Goal: Information Seeking & Learning: Check status

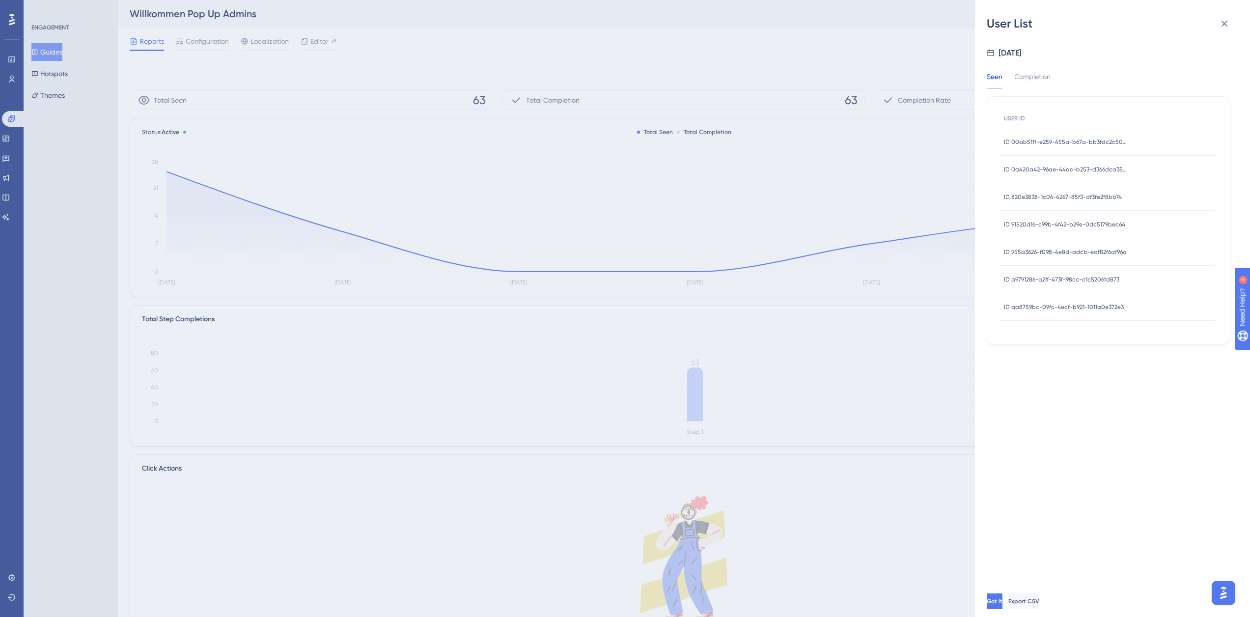
click at [12, 116] on div "User List [DATE] Seen Completion USER ID ID 00ab511f-e259-455a-b67a-bb3fdc2c503…" at bounding box center [625, 308] width 1250 height 617
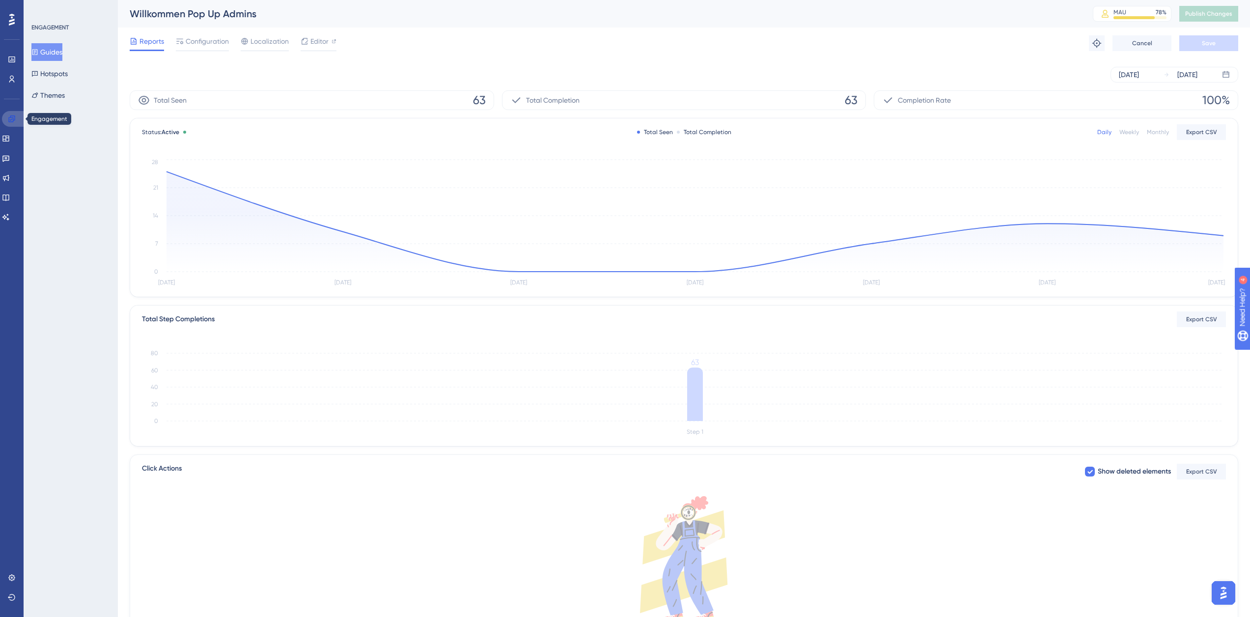
click at [11, 119] on icon at bounding box center [12, 119] width 8 height 8
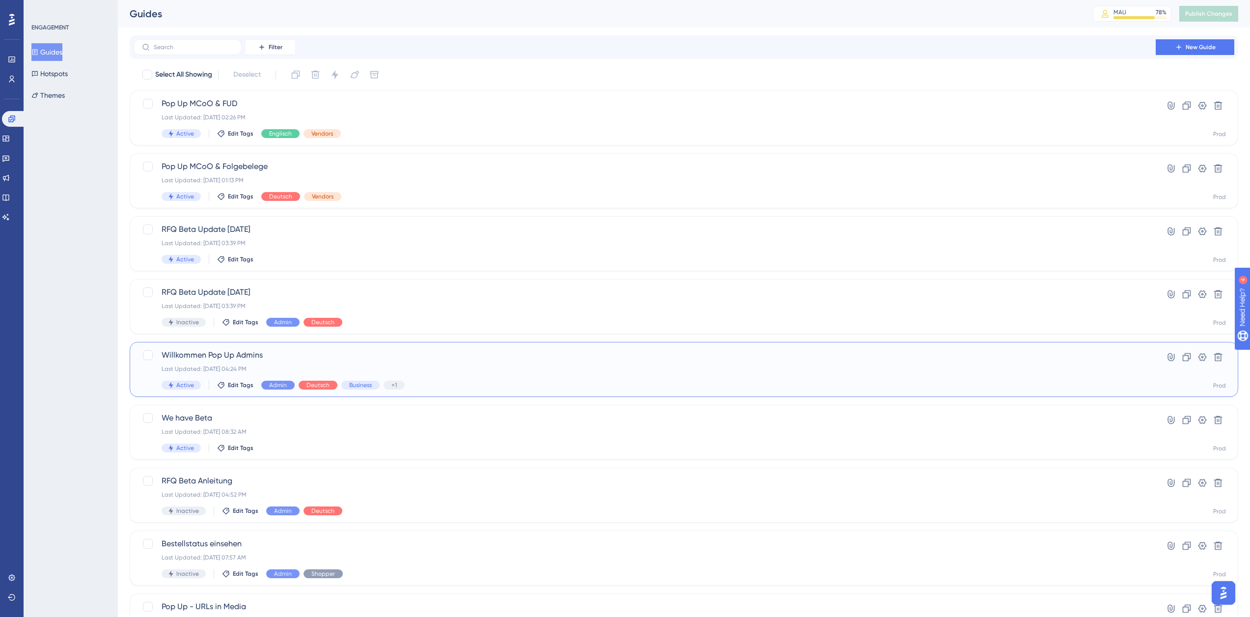
click at [396, 358] on span "Willkommen Pop Up Admins" at bounding box center [645, 355] width 966 height 12
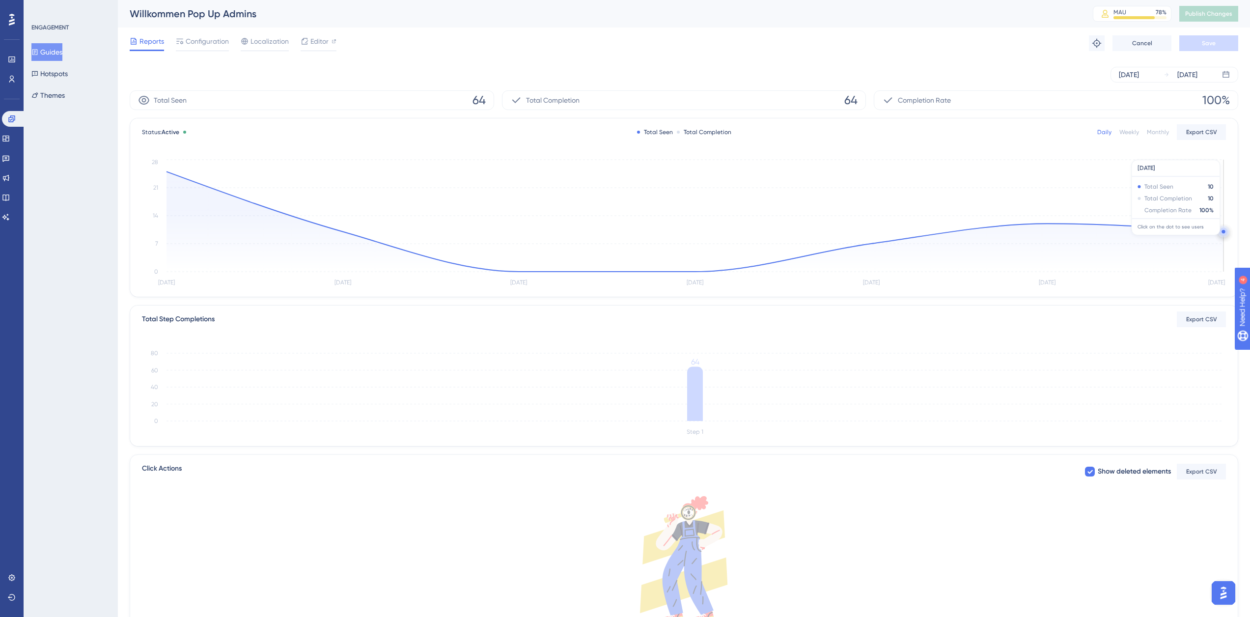
click at [1224, 231] on circle at bounding box center [1223, 231] width 3 height 3
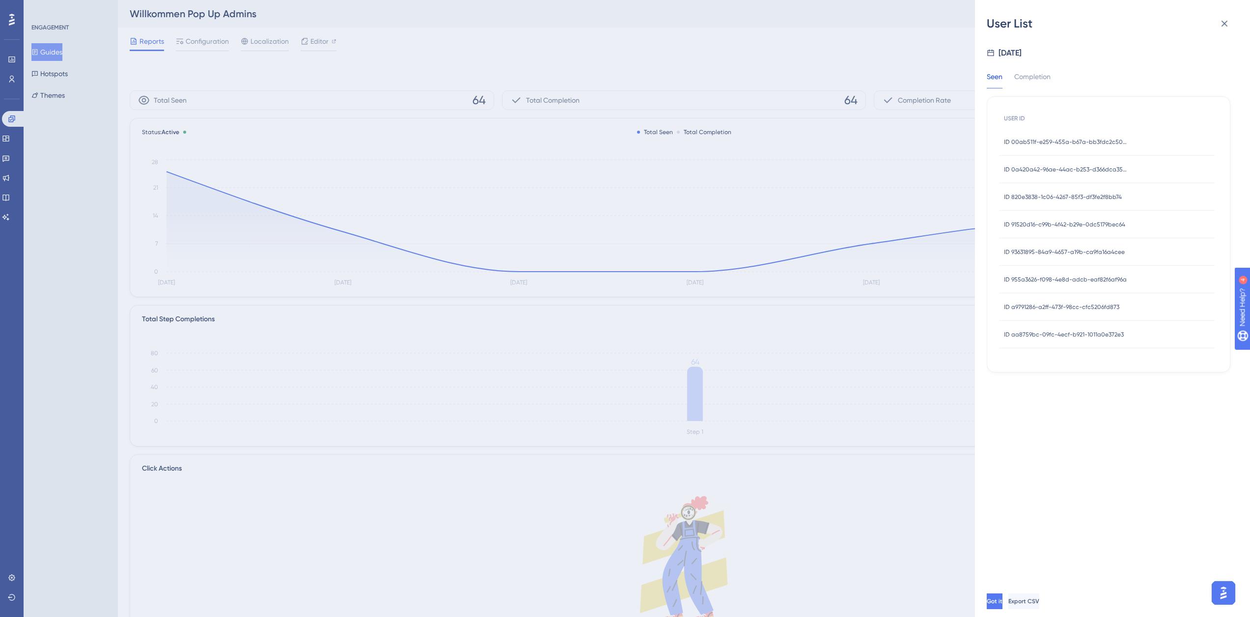
click at [1111, 142] on span "ID 00ab511f-e259-455a-b67a-bb3fdc2c5036" at bounding box center [1065, 142] width 123 height 8
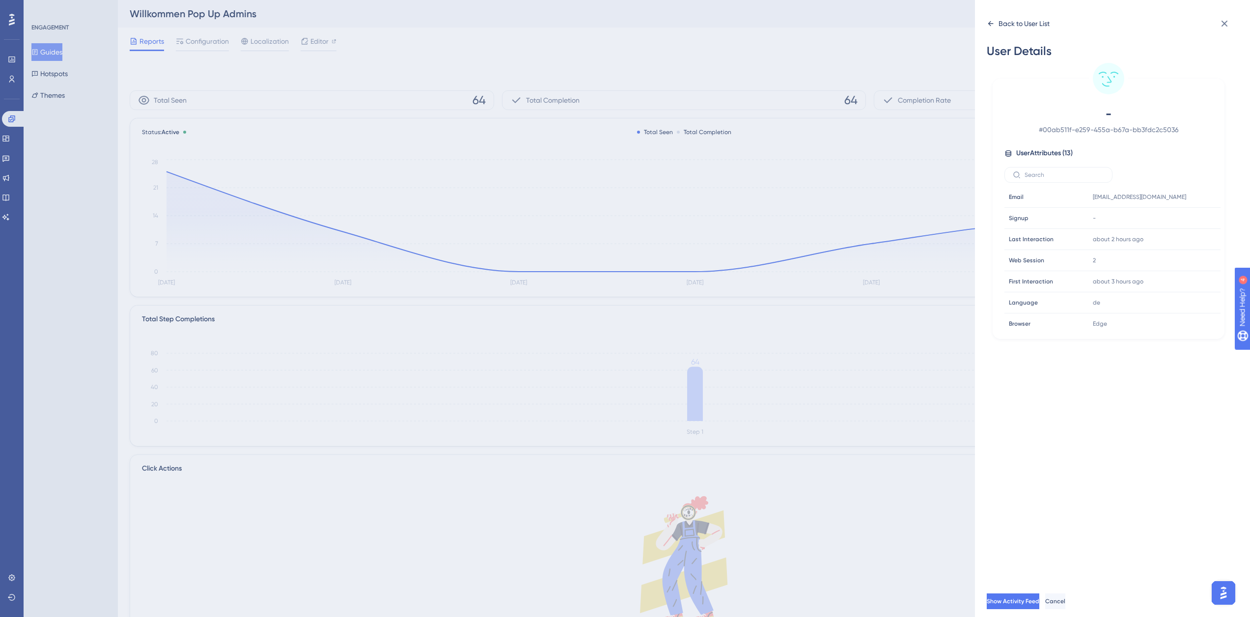
click at [1012, 28] on div "Back to User List" at bounding box center [1024, 24] width 51 height 12
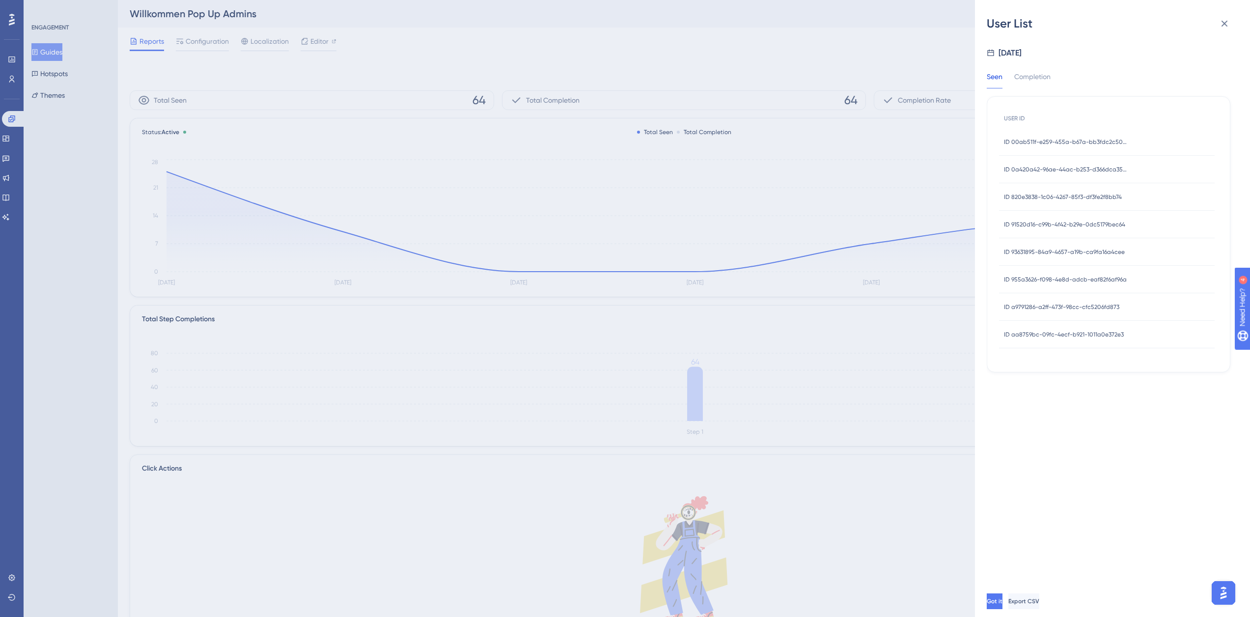
click at [1068, 333] on span "ID aa8759bc-09fc-4ecf-b921-1011a0e372e3" at bounding box center [1064, 335] width 120 height 8
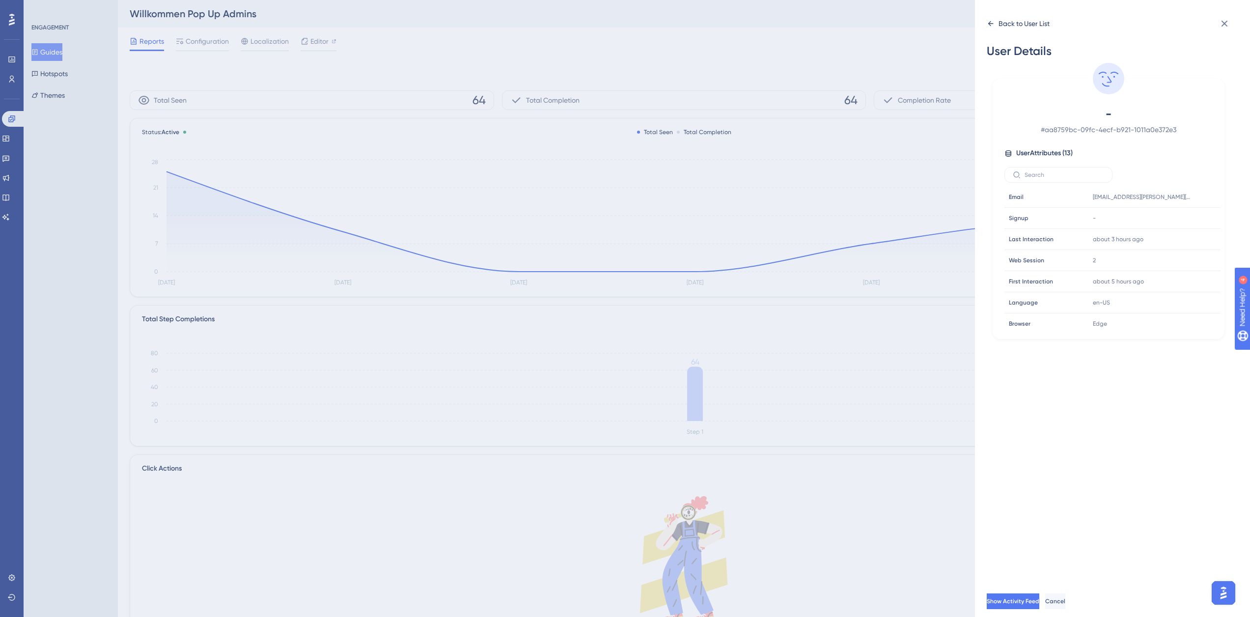
click at [1038, 26] on div "Back to User List" at bounding box center [1024, 24] width 51 height 12
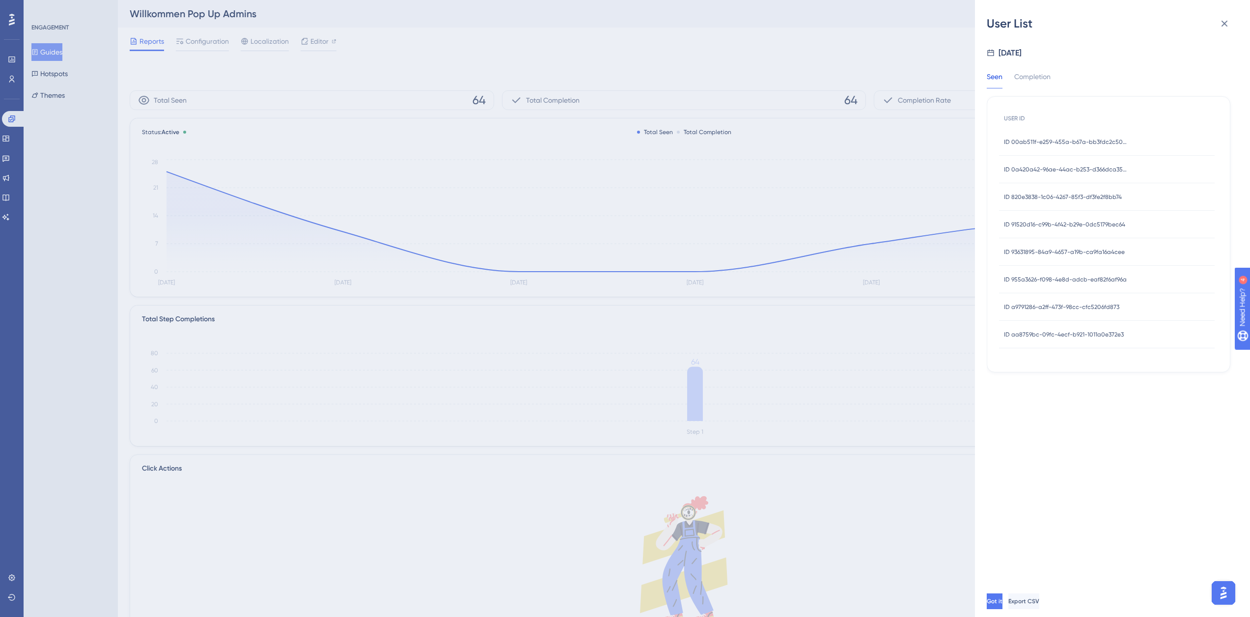
click at [1054, 303] on span "ID a9791286-a2ff-473f-98cc-cfc5206fd873" at bounding box center [1061, 307] width 115 height 8
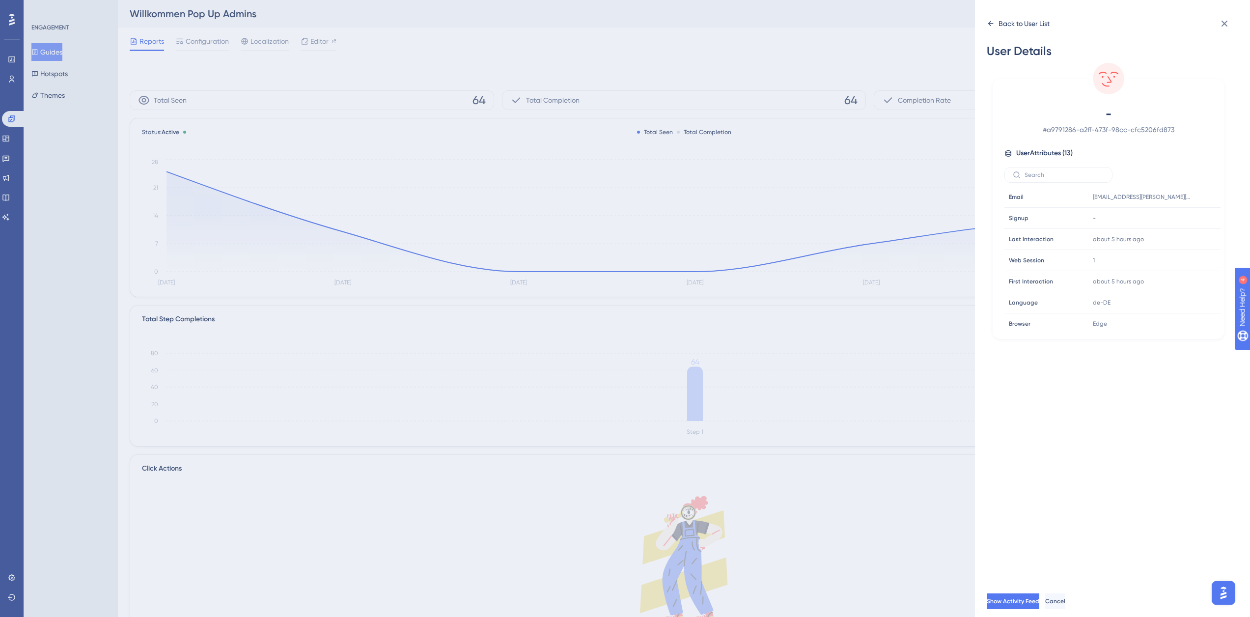
click at [1011, 27] on div "Back to User List" at bounding box center [1024, 24] width 51 height 12
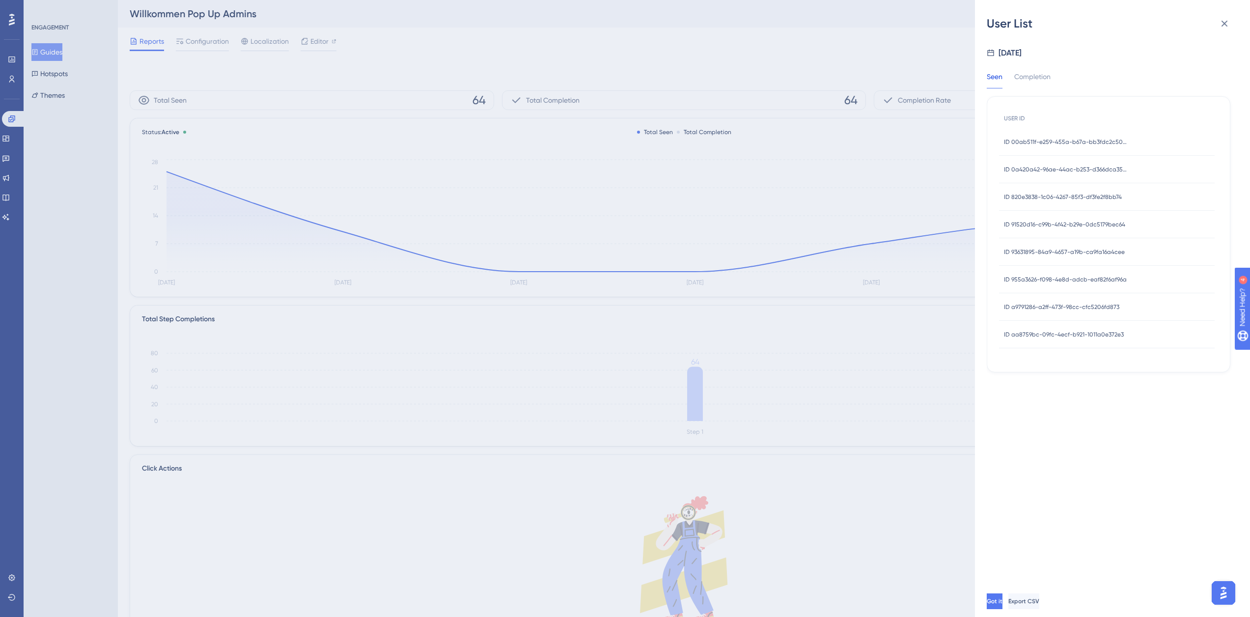
click at [1046, 280] on span "ID 955a3626-f098-4e8d-adcb-eaf82f6af96a" at bounding box center [1065, 280] width 123 height 8
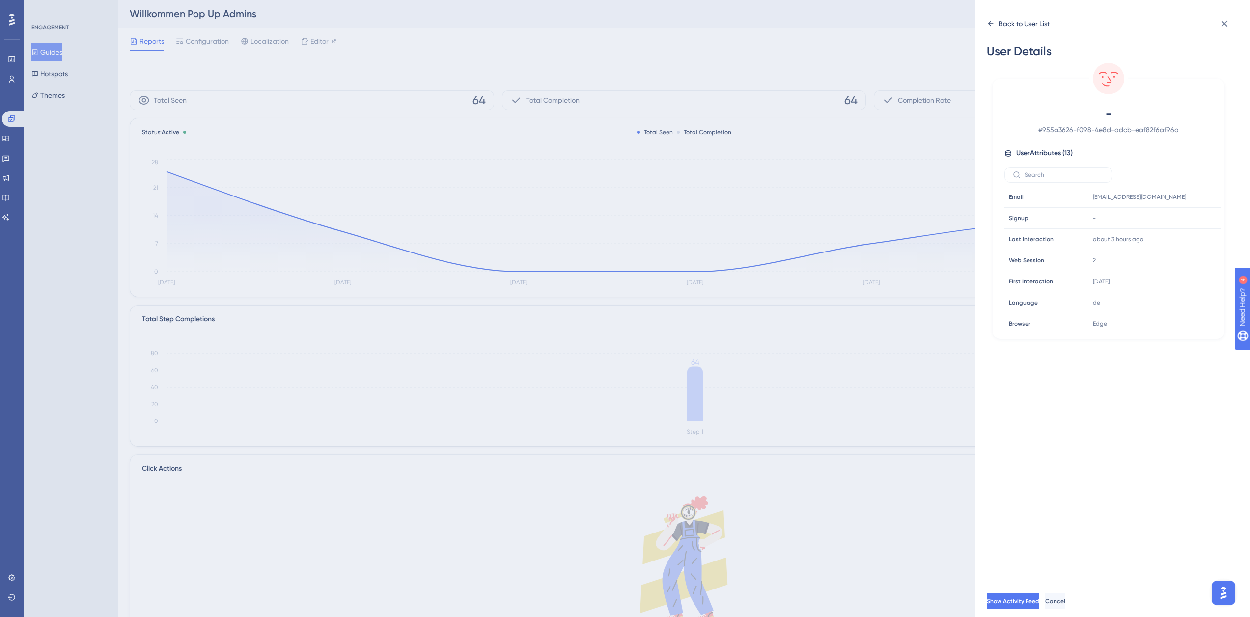
click at [1002, 21] on div "Back to User List" at bounding box center [1024, 24] width 51 height 12
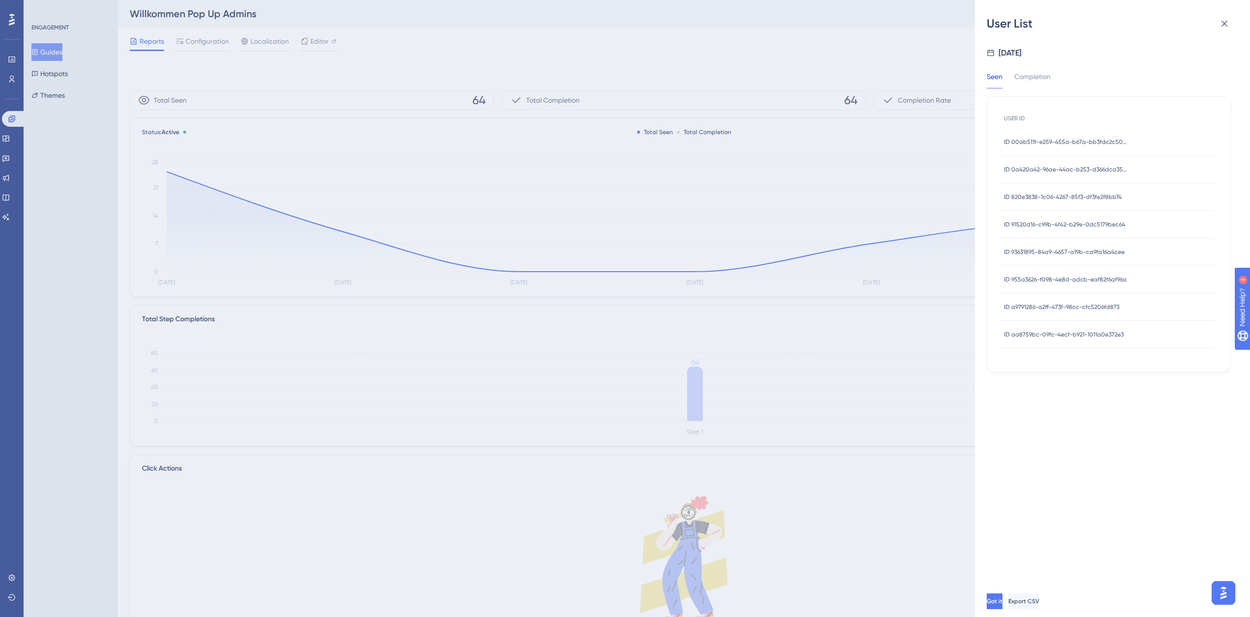
click at [1078, 250] on span "ID 93631895-84a9-4657-a19b-ca9fa16a4cee" at bounding box center [1064, 252] width 121 height 8
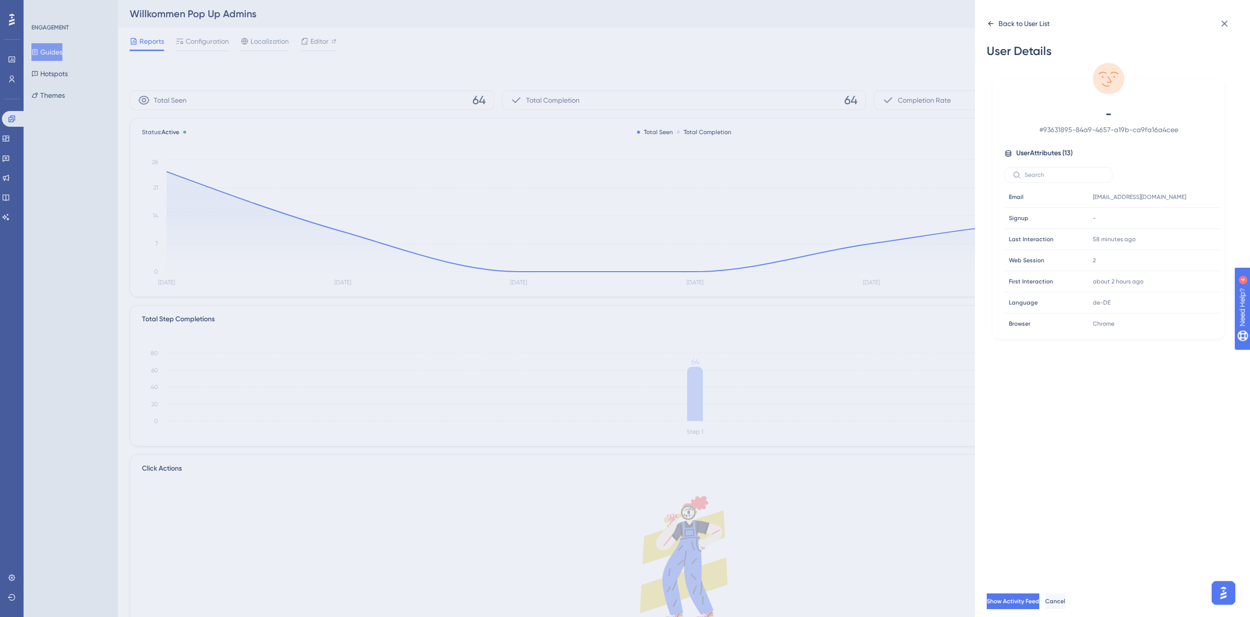
click at [1016, 25] on div "Back to User List" at bounding box center [1024, 24] width 51 height 12
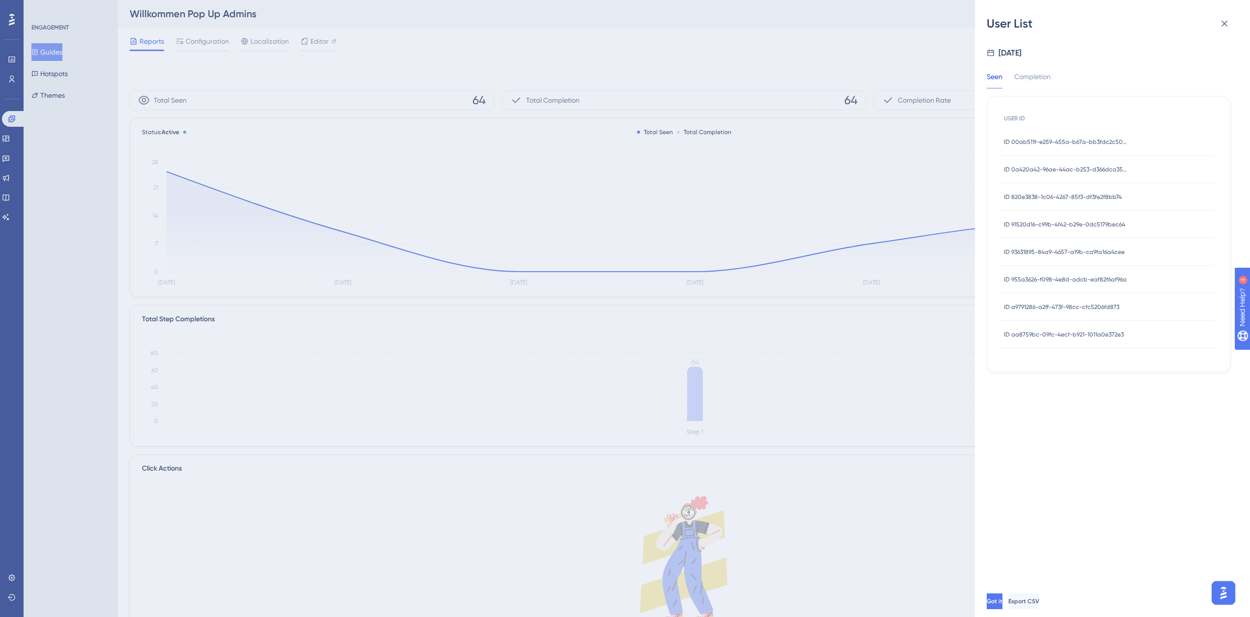
click at [1078, 221] on span "ID 91520d16-c99b-4f42-b29e-0dc5179bec64" at bounding box center [1064, 225] width 121 height 8
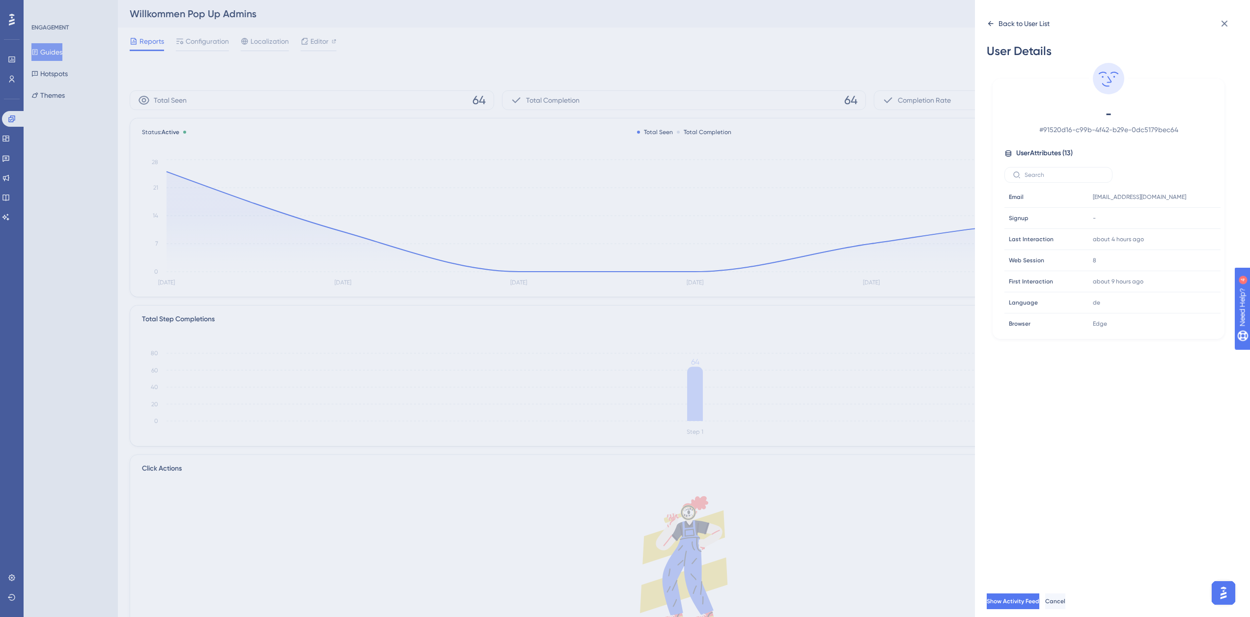
click at [1009, 25] on div "Back to User List" at bounding box center [1024, 24] width 51 height 12
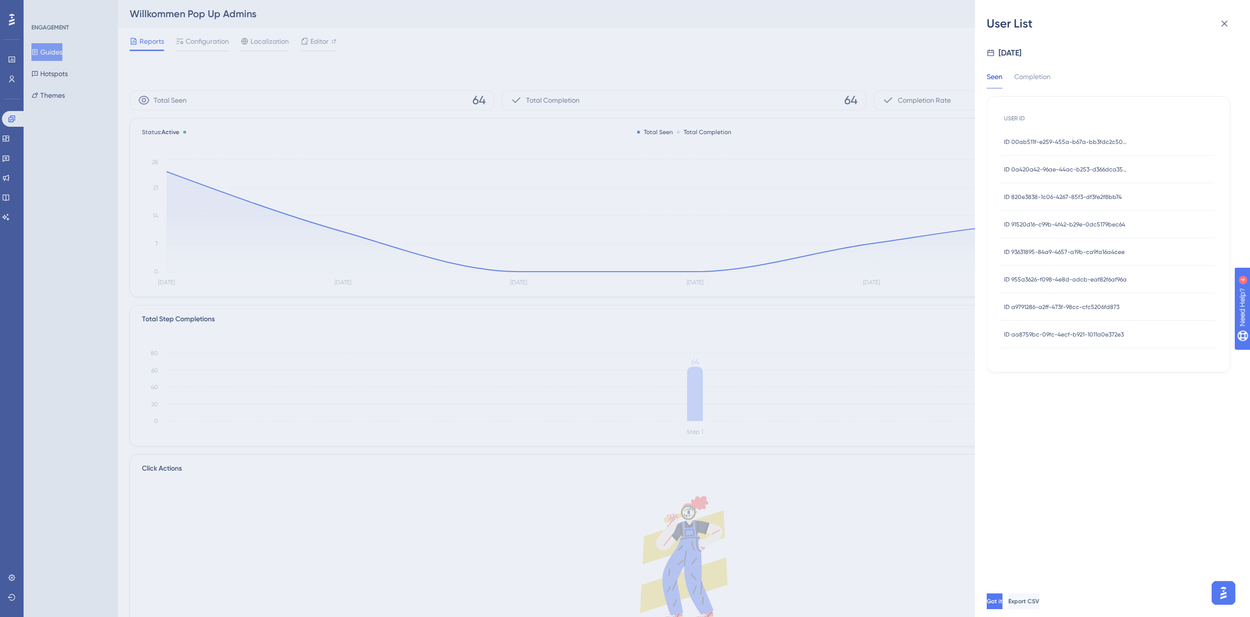
click at [1056, 198] on span "ID 820e3838-1c06-4267-85f3-df3fe2f8bb74" at bounding box center [1063, 197] width 118 height 8
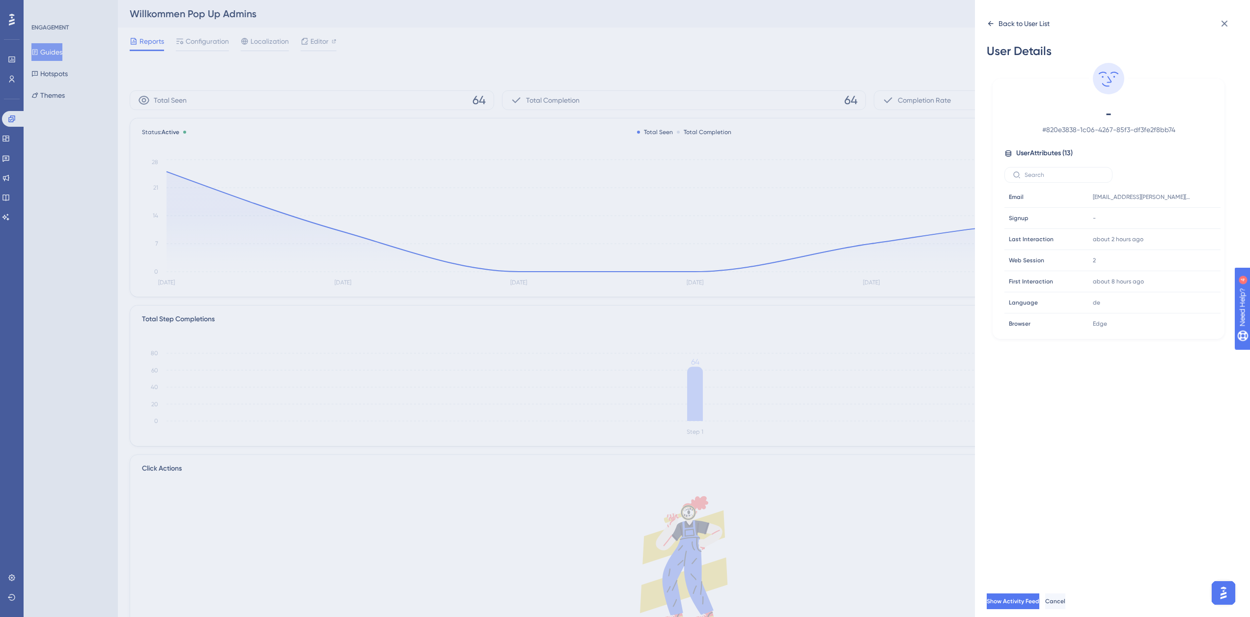
click at [1000, 21] on div "Back to User List" at bounding box center [1024, 24] width 51 height 12
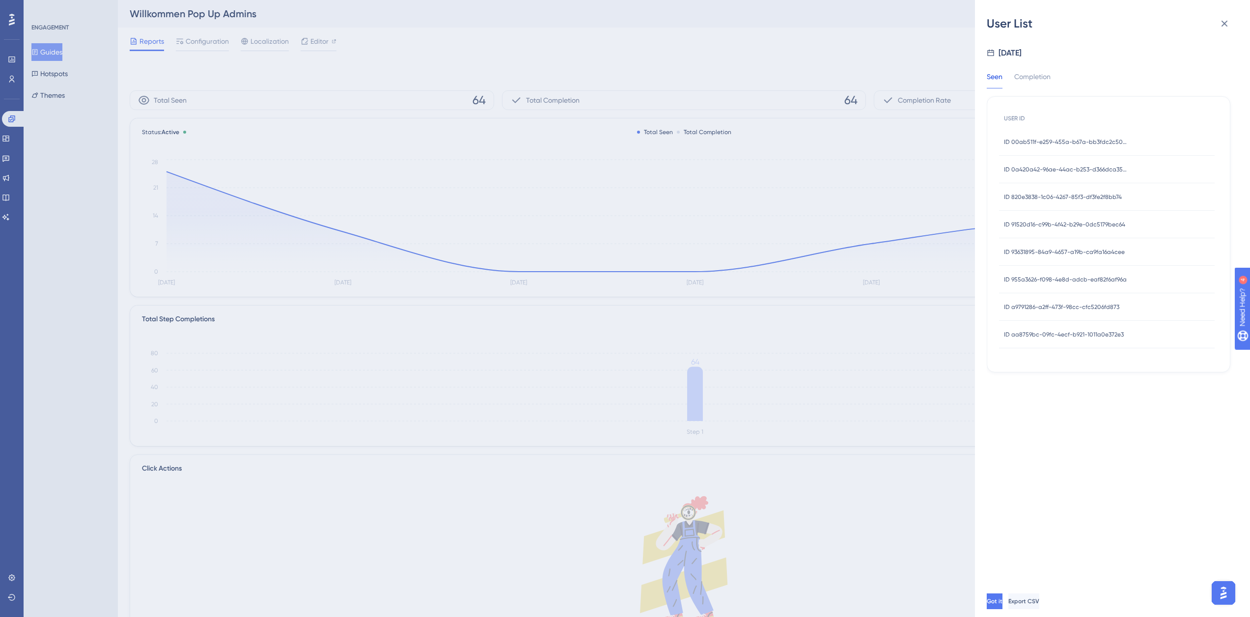
click at [1068, 174] on div "ID 0a420a42-96ae-44ac-b253-d366dca351b0 ID 0a420a42-96ae-44ac-b253-d366dca351b0" at bounding box center [1065, 170] width 123 height 28
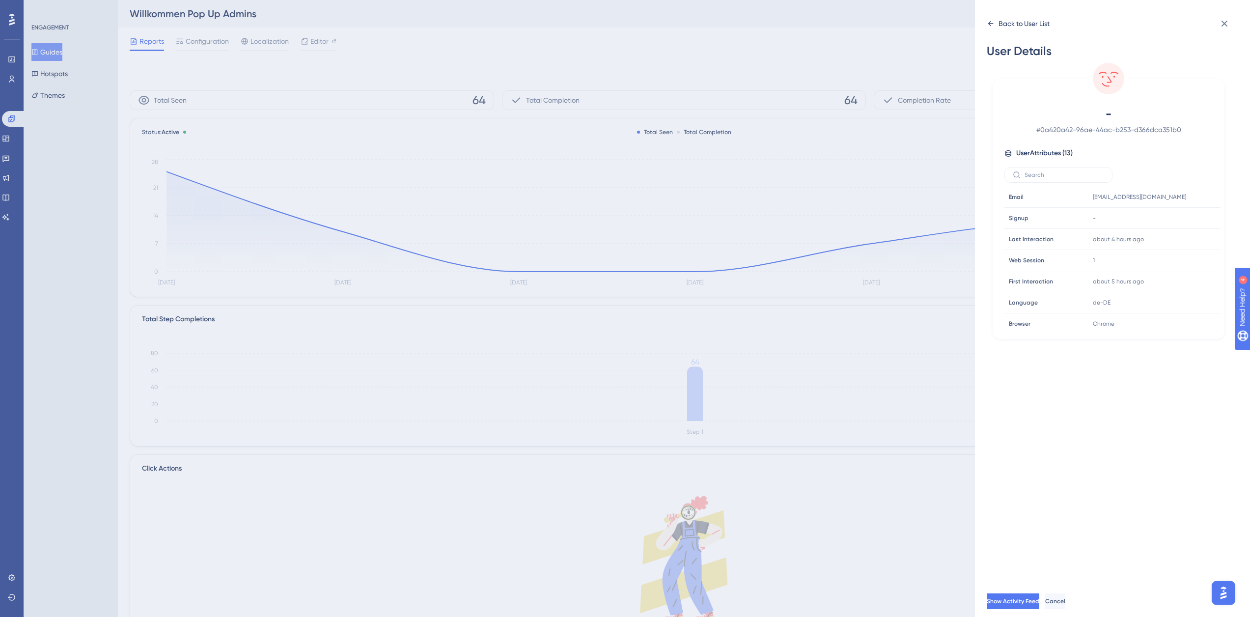
click at [998, 21] on div "Back to User List" at bounding box center [1018, 24] width 63 height 16
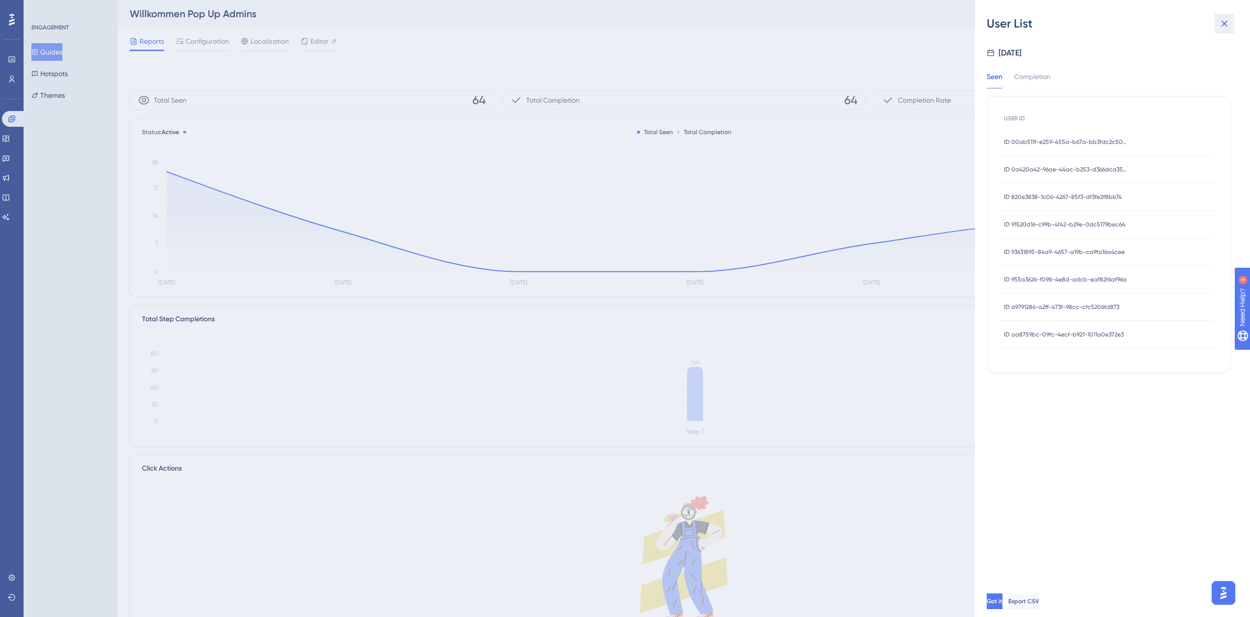
click at [1226, 23] on icon at bounding box center [1225, 24] width 6 height 6
